Goal: Find specific page/section: Find specific page/section

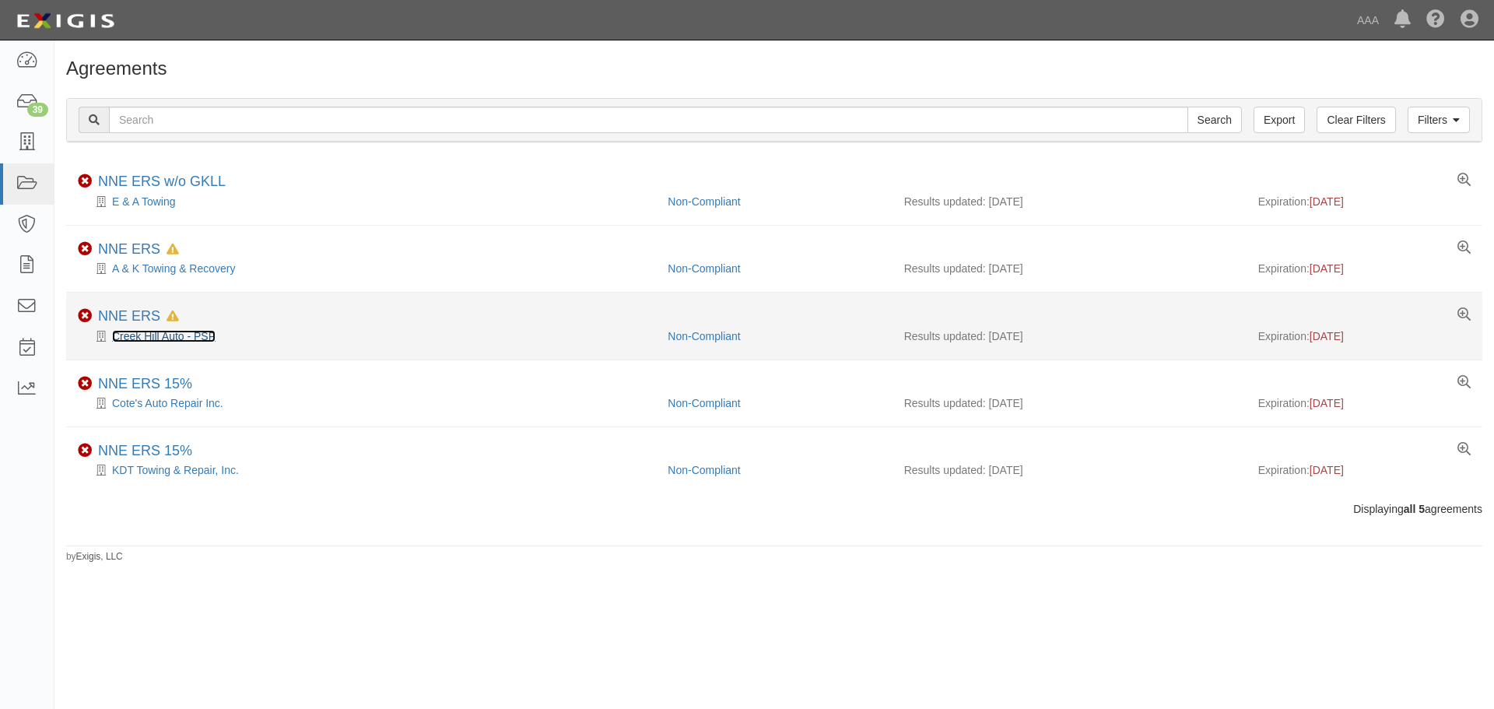
click at [164, 335] on link "Creek Hill Auto - PSP" at bounding box center [164, 336] width 104 height 12
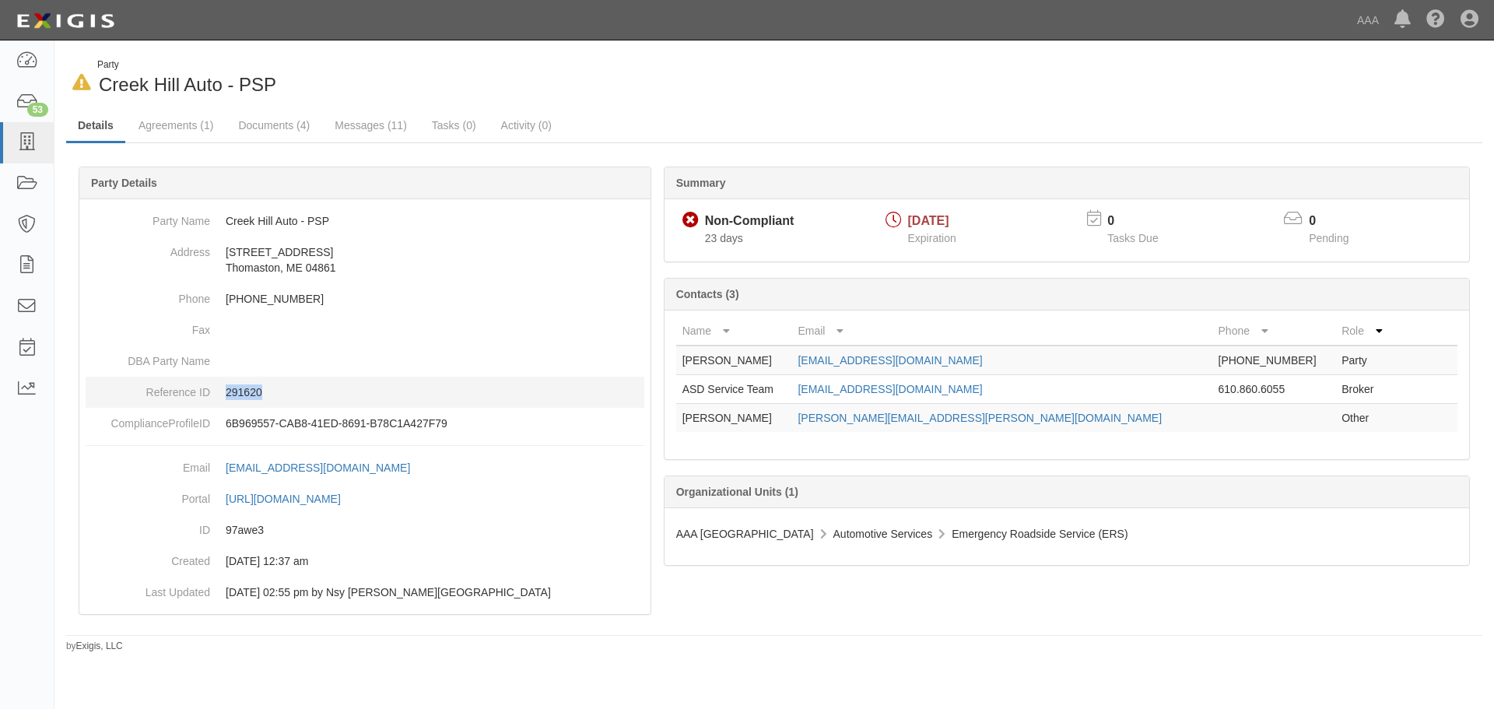
drag, startPoint x: 283, startPoint y: 395, endPoint x: 225, endPoint y: 398, distance: 57.7
click at [225, 398] on dd "291620" at bounding box center [365, 392] width 559 height 31
copy p "291620"
drag, startPoint x: 174, startPoint y: 61, endPoint x: 164, endPoint y: 51, distance: 13.2
click at [174, 61] on div "Party" at bounding box center [186, 64] width 179 height 13
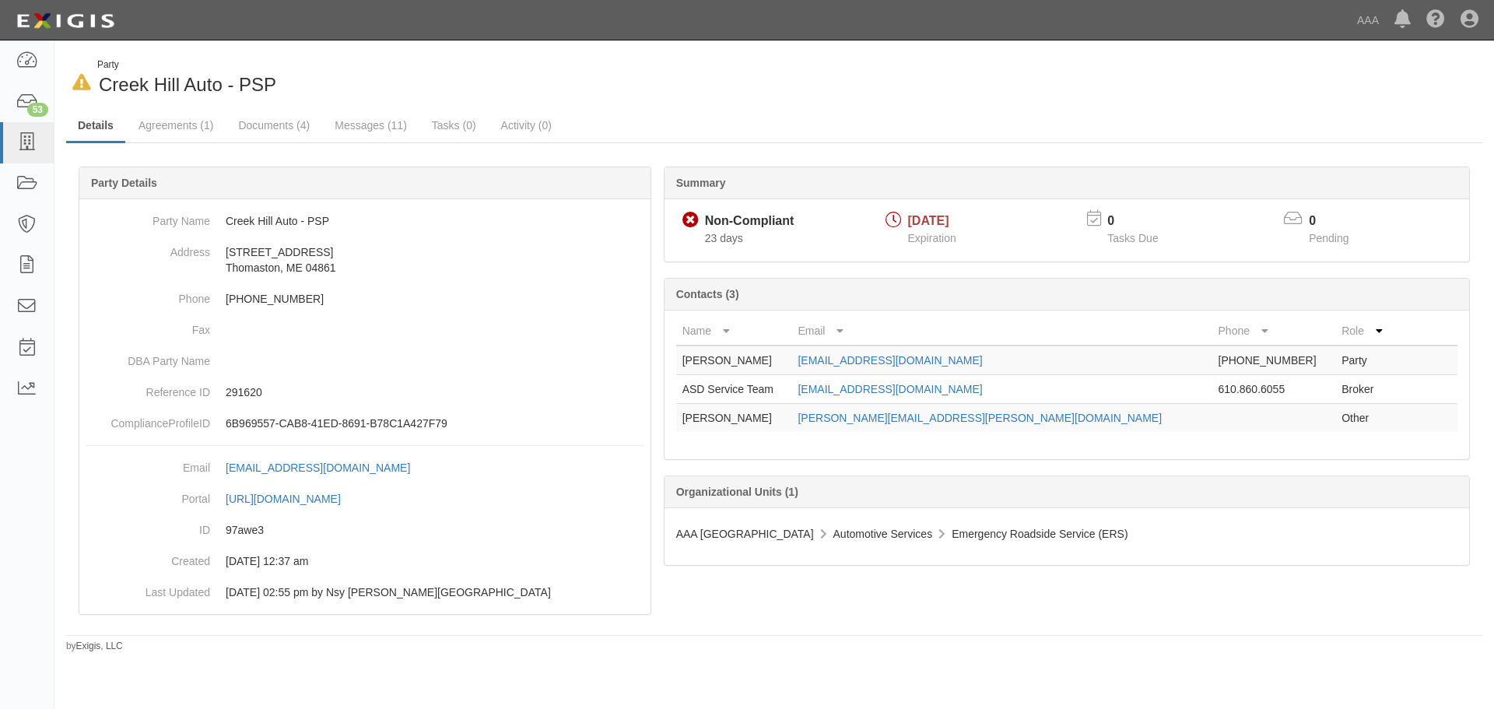
click at [937, 76] on div "In Default since [DATE] Party Creek Hill Auto - PSP" at bounding box center [774, 78] width 1440 height 40
